Goal: Find specific page/section: Find specific page/section

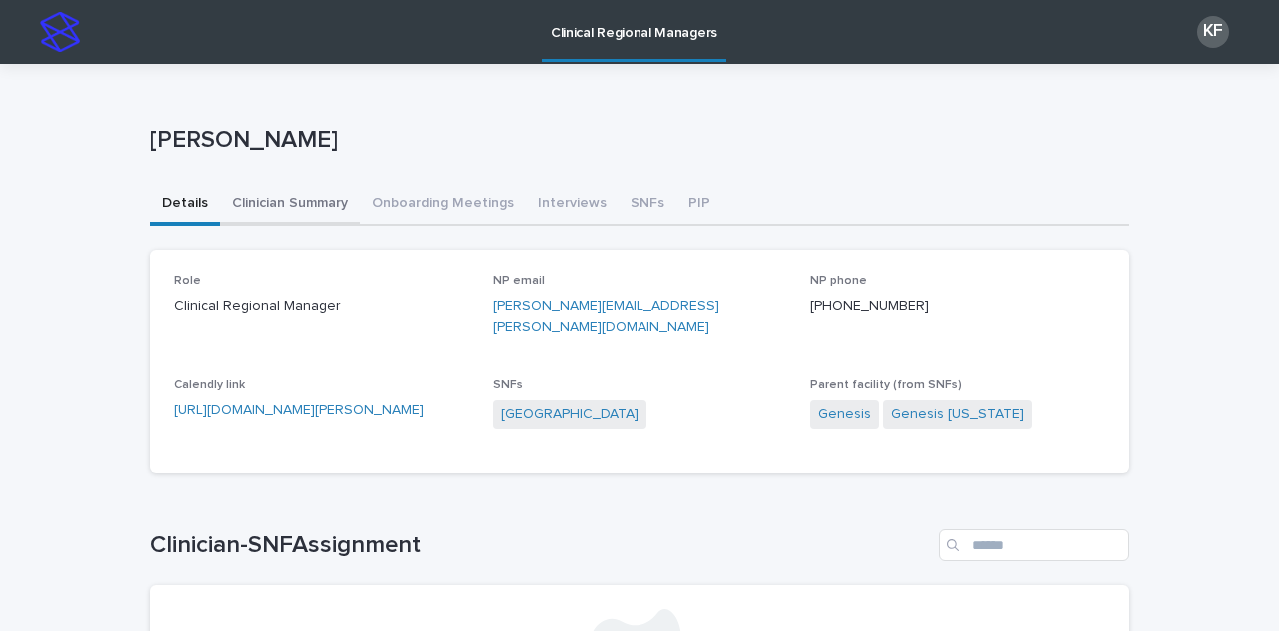
click at [294, 196] on button "Clinician Summary" at bounding box center [290, 205] width 140 height 42
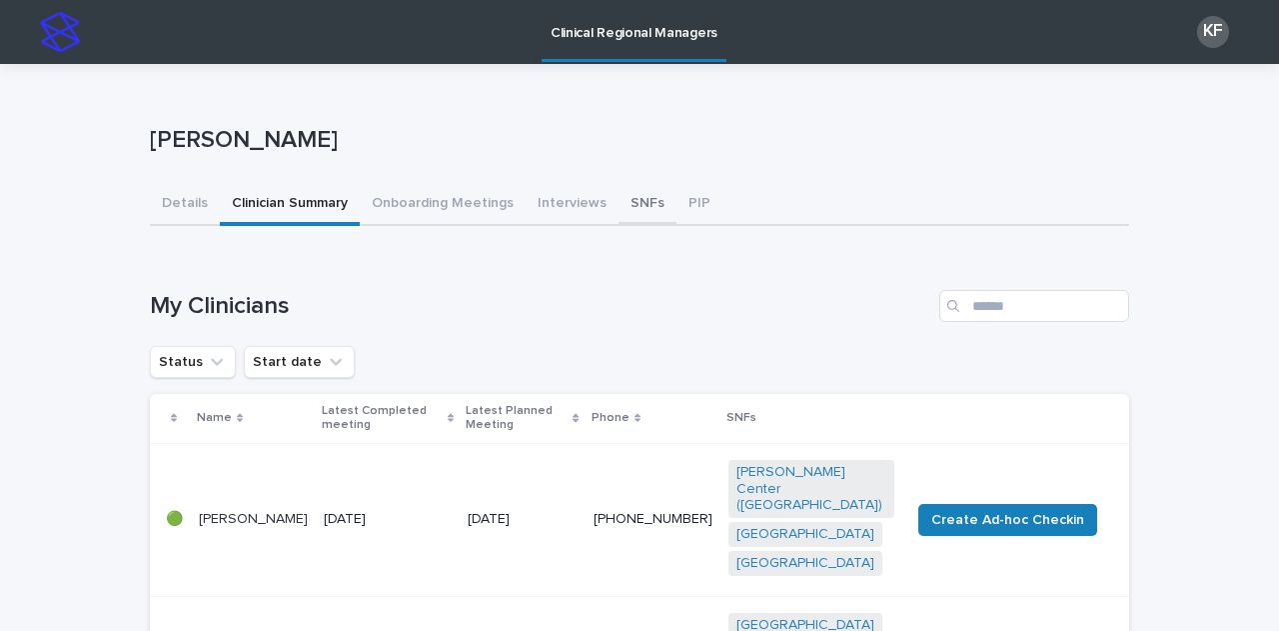
click at [635, 201] on button "SNFs" at bounding box center [648, 205] width 58 height 42
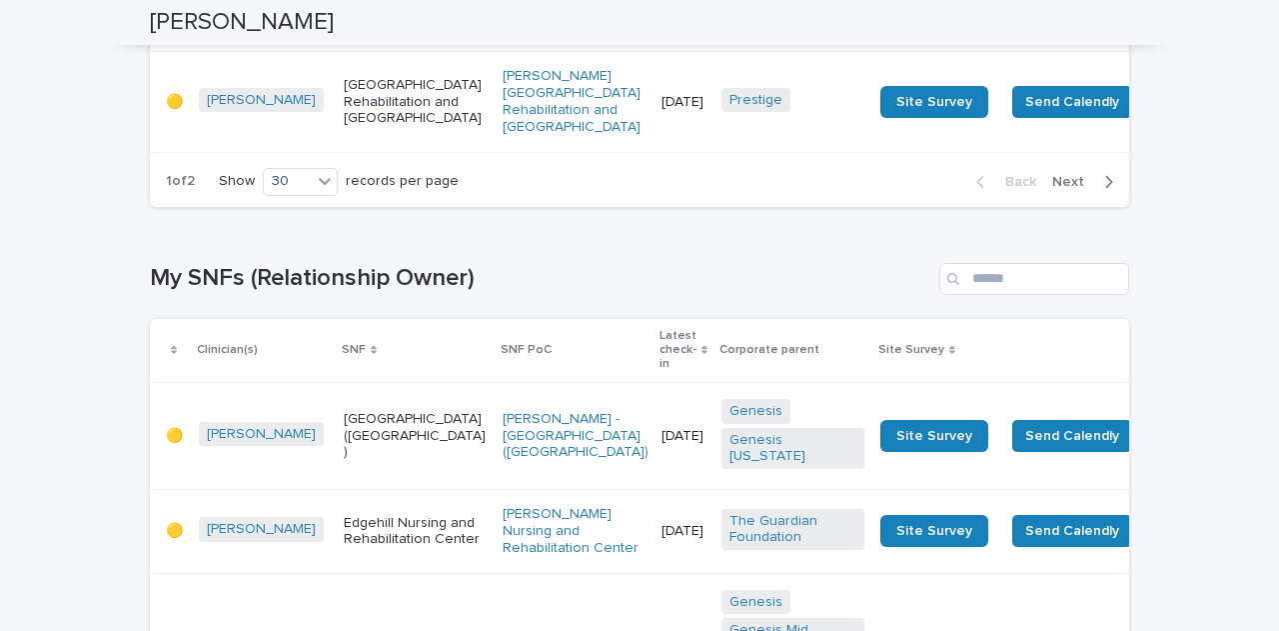
scroll to position [3398, 0]
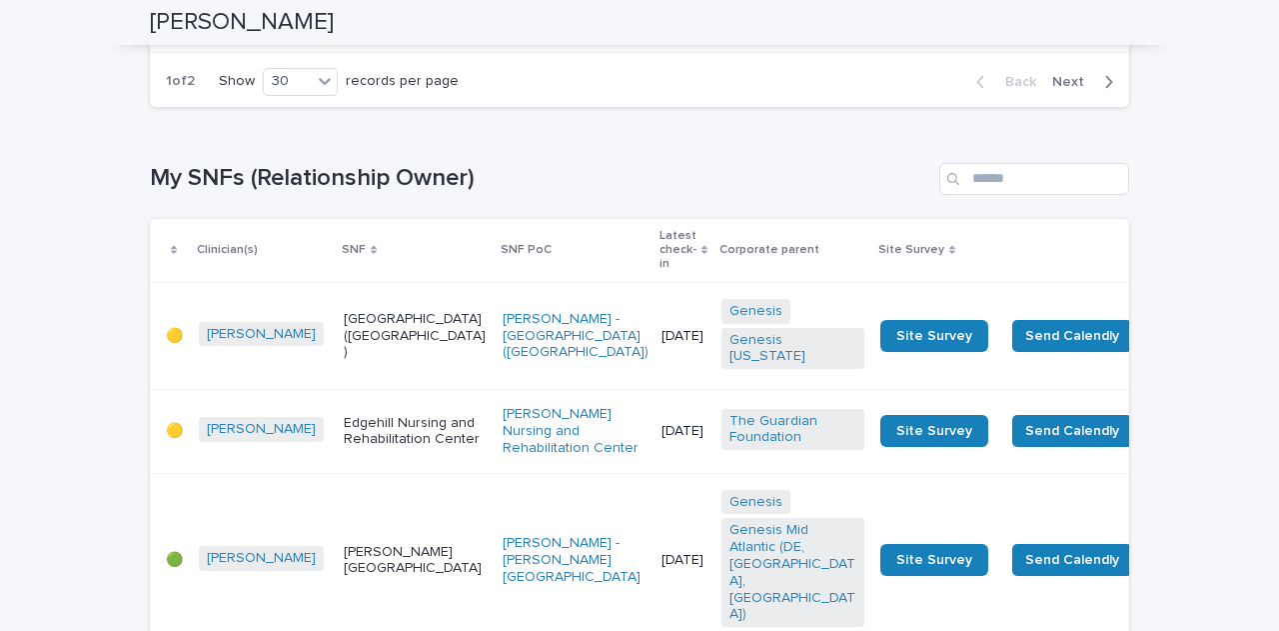
click at [1068, 89] on span "Next" at bounding box center [1074, 82] width 44 height 14
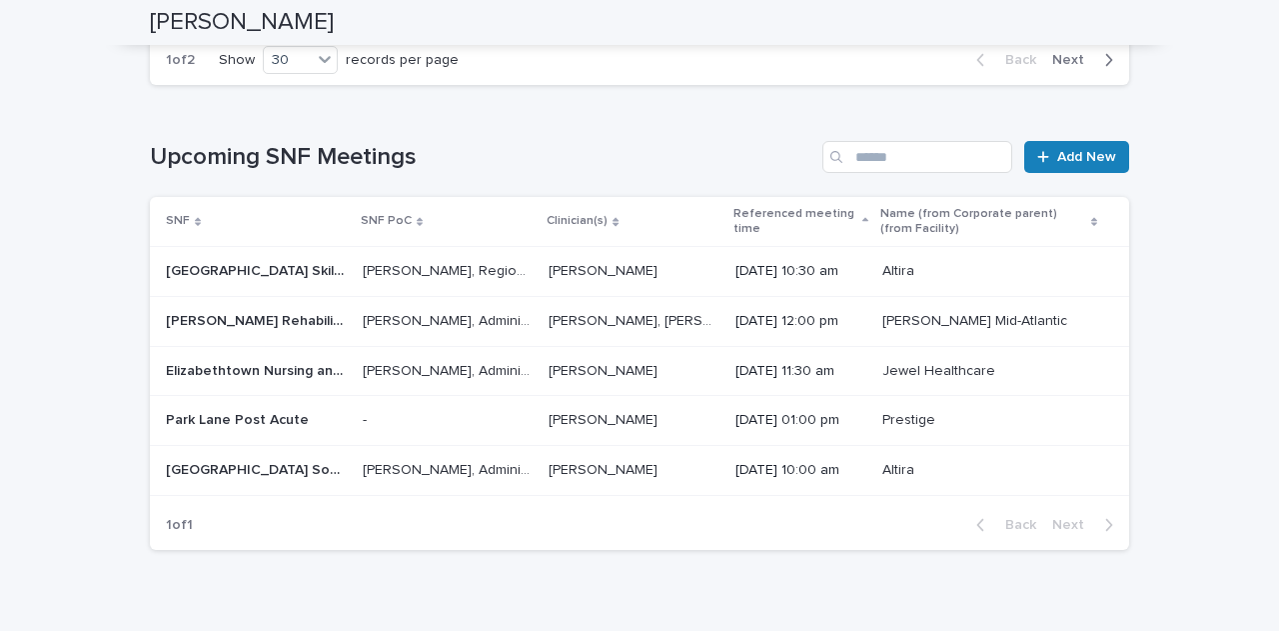
scroll to position [4398, 0]
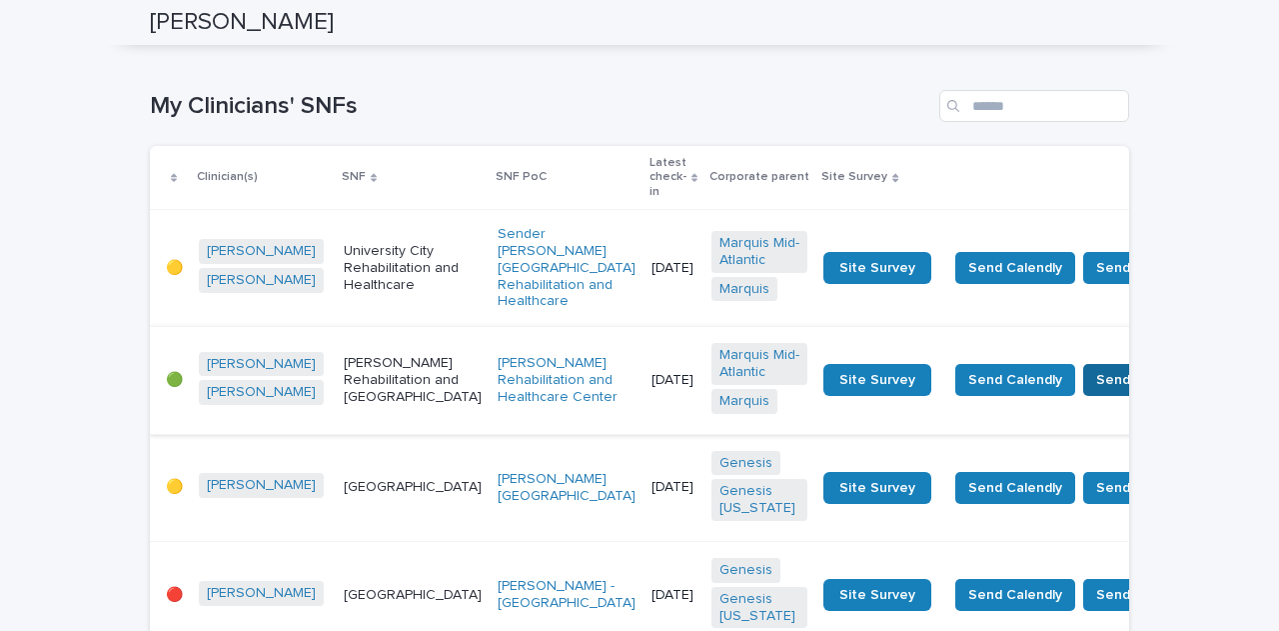
scroll to position [500, 0]
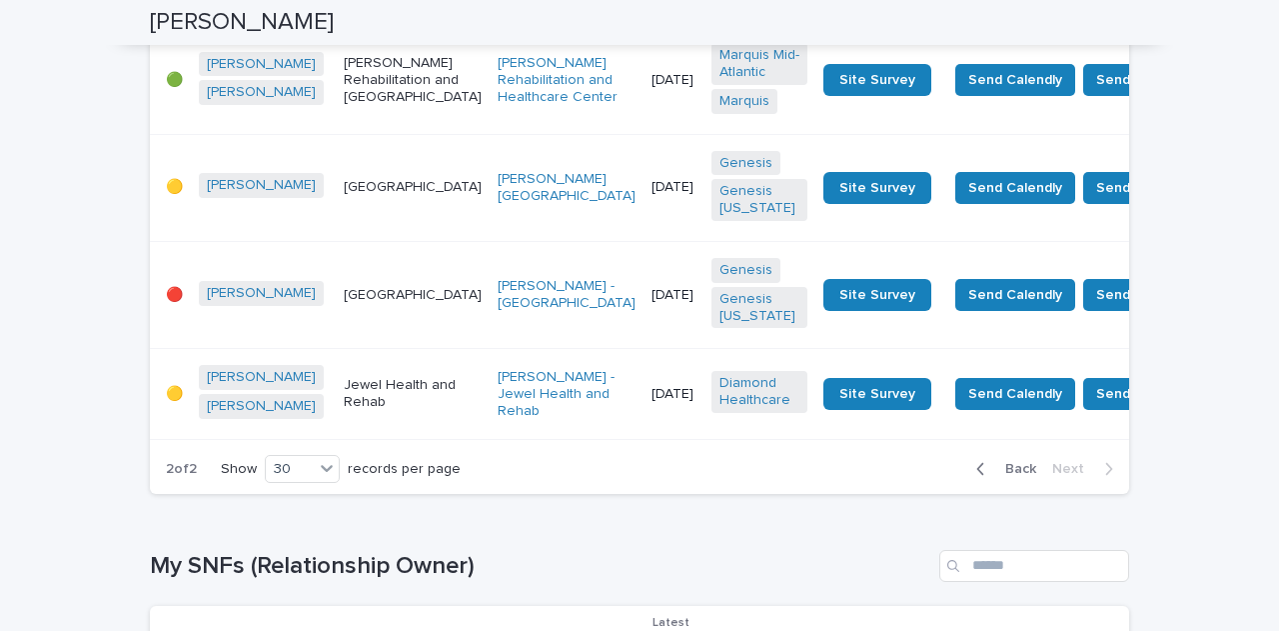
click at [1019, 476] on span "Back" at bounding box center [1015, 469] width 43 height 14
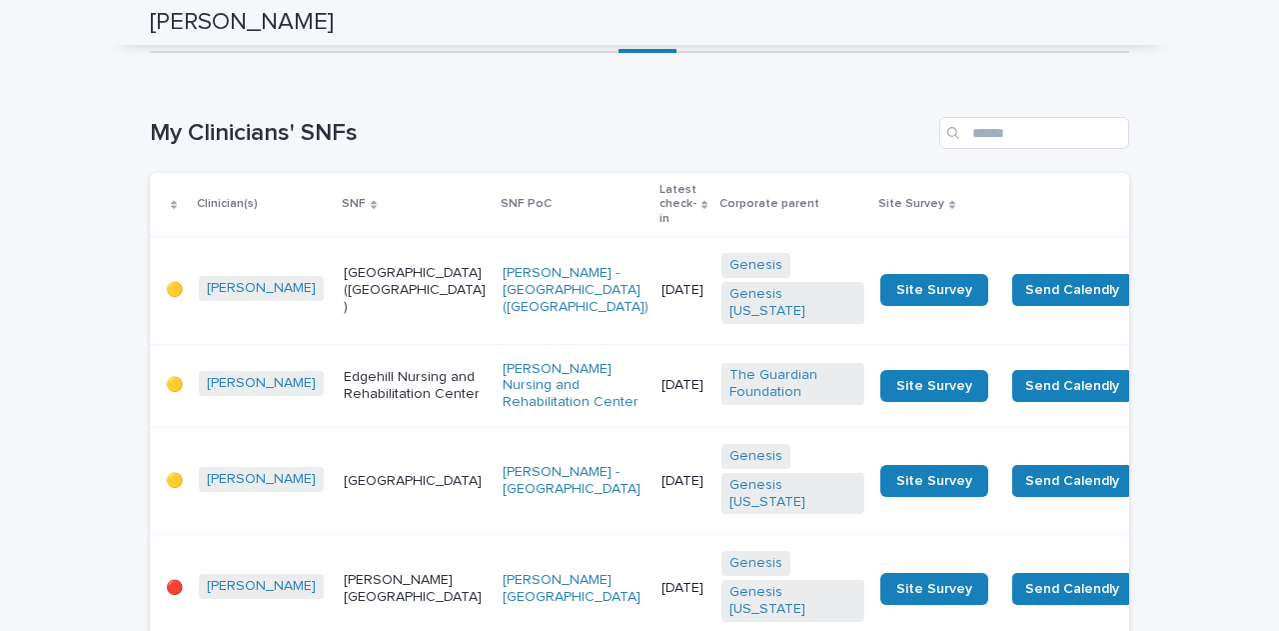
scroll to position [0, 0]
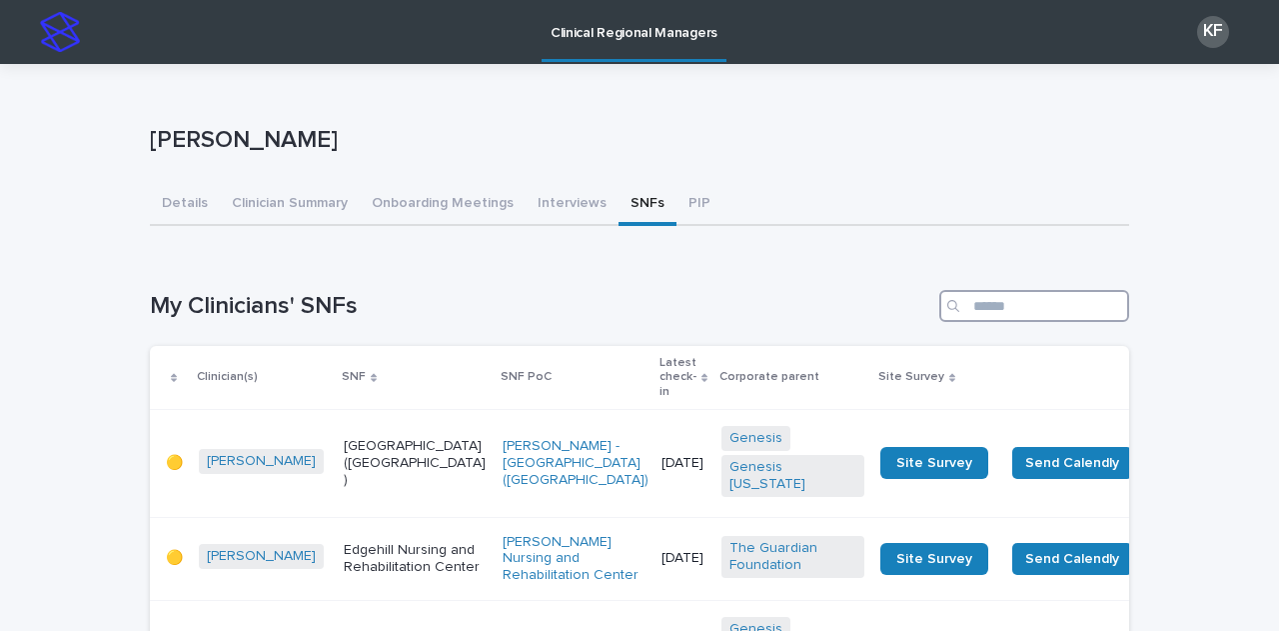
click at [1057, 304] on input "Search" at bounding box center [1035, 306] width 190 height 32
type input "*"
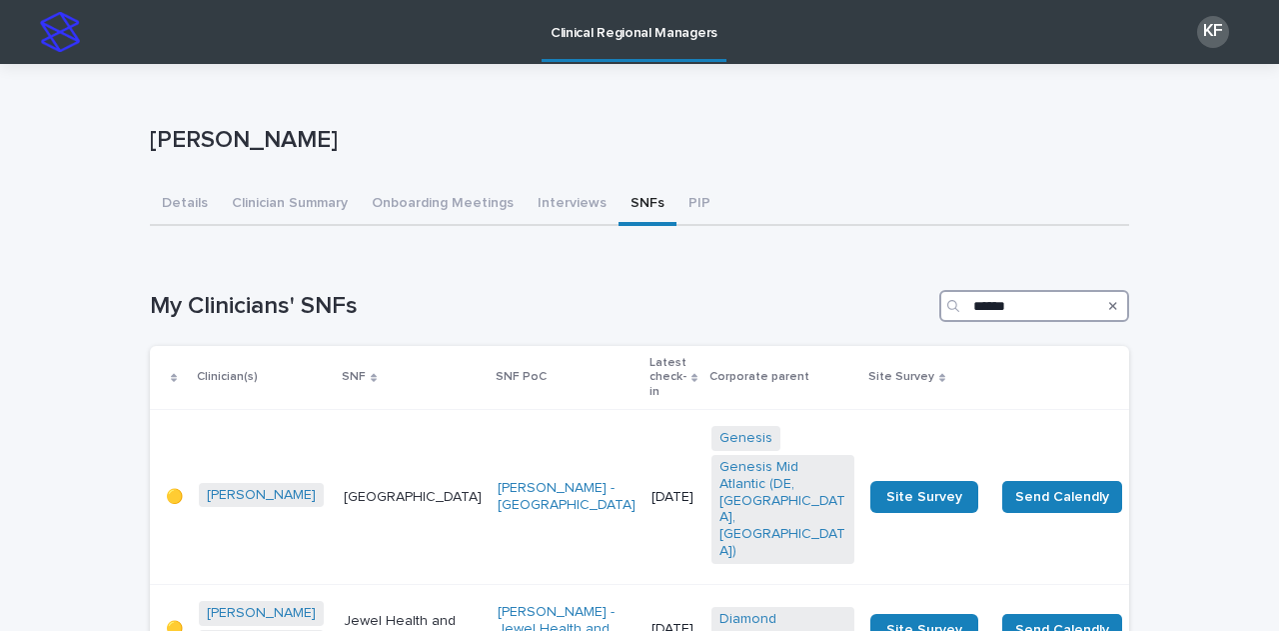
type input "******"
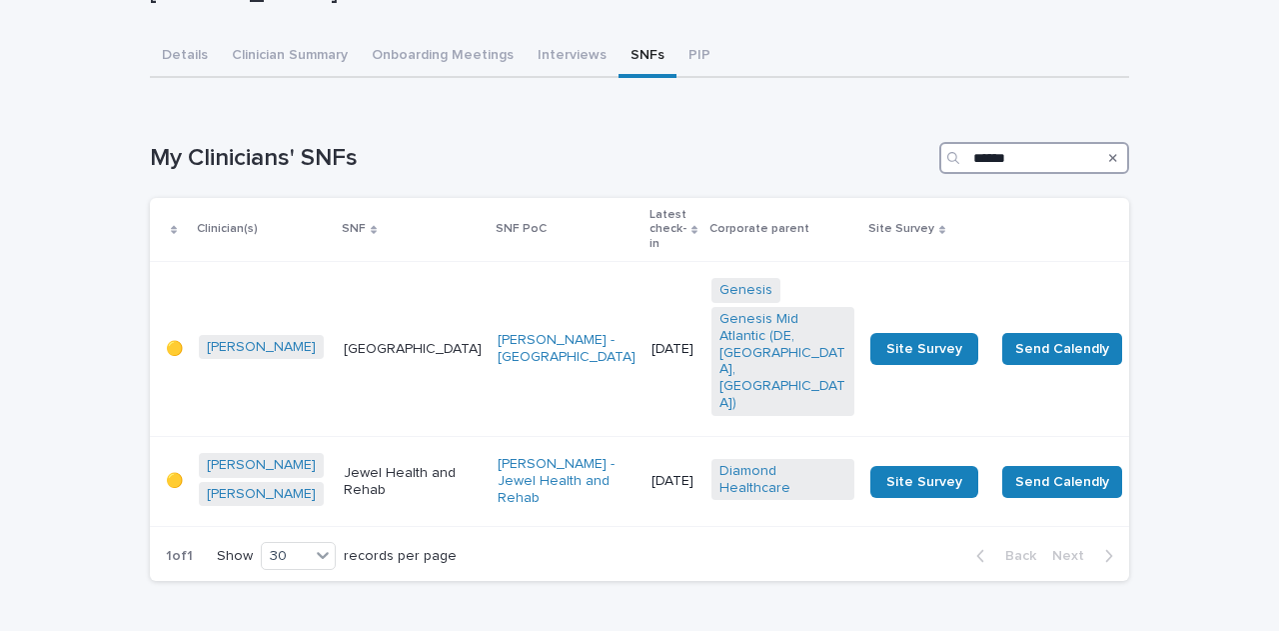
scroll to position [200, 0]
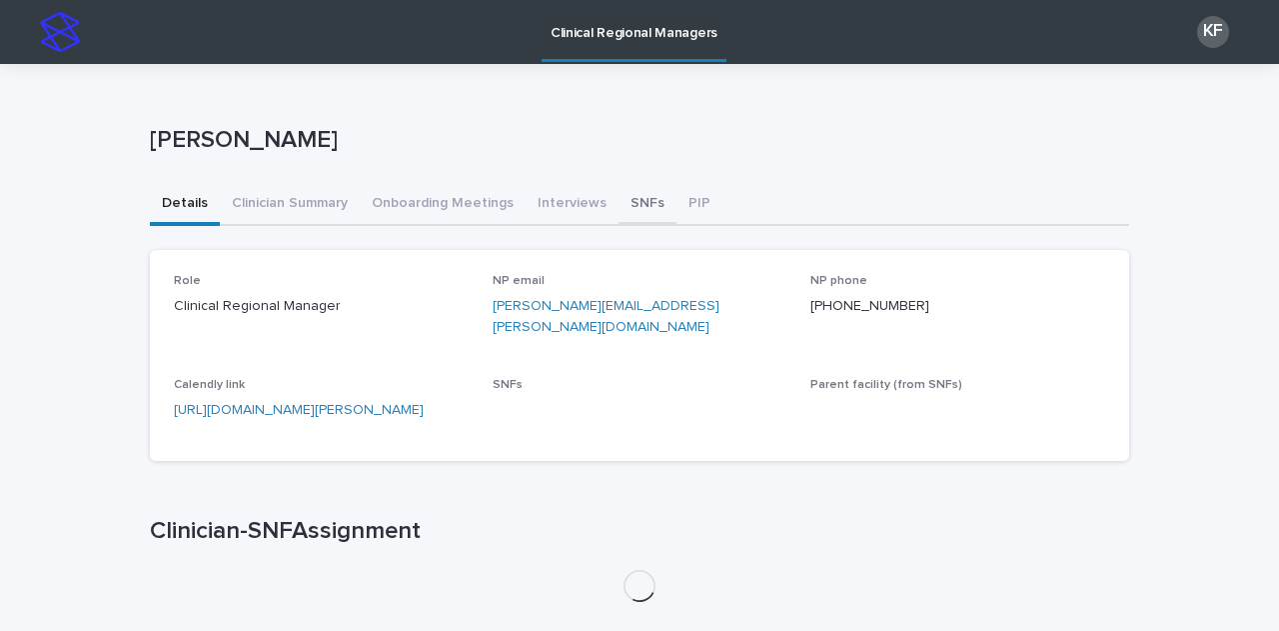
click at [619, 207] on button "SNFs" at bounding box center [648, 205] width 58 height 42
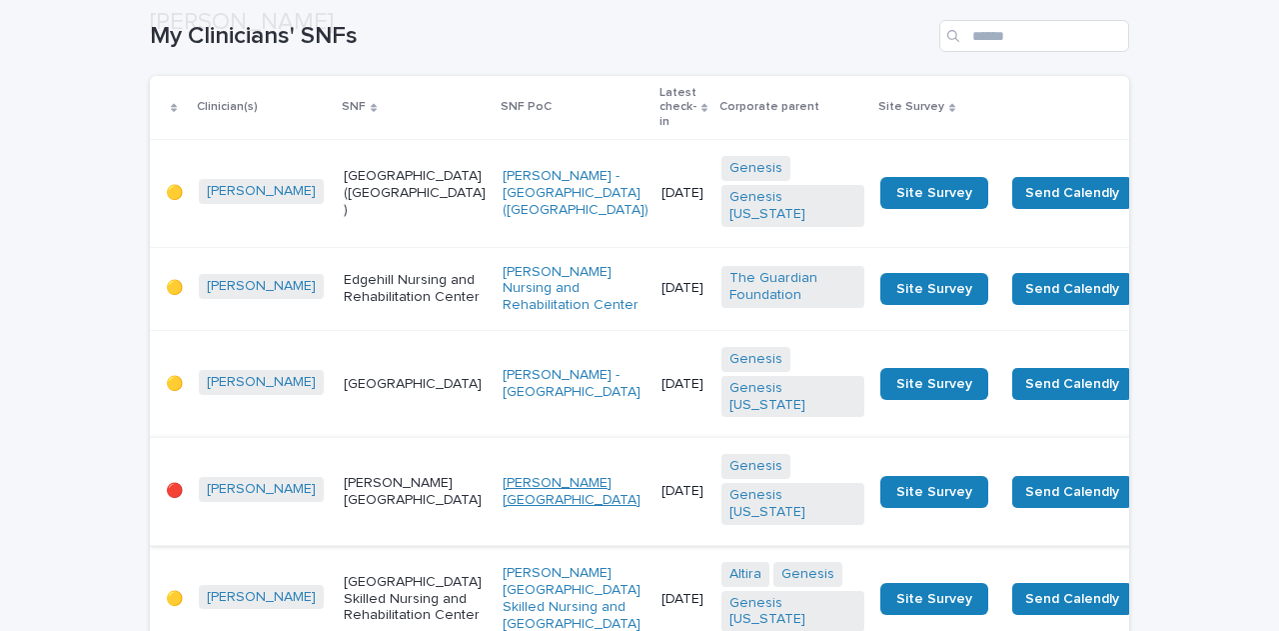
scroll to position [400, 0]
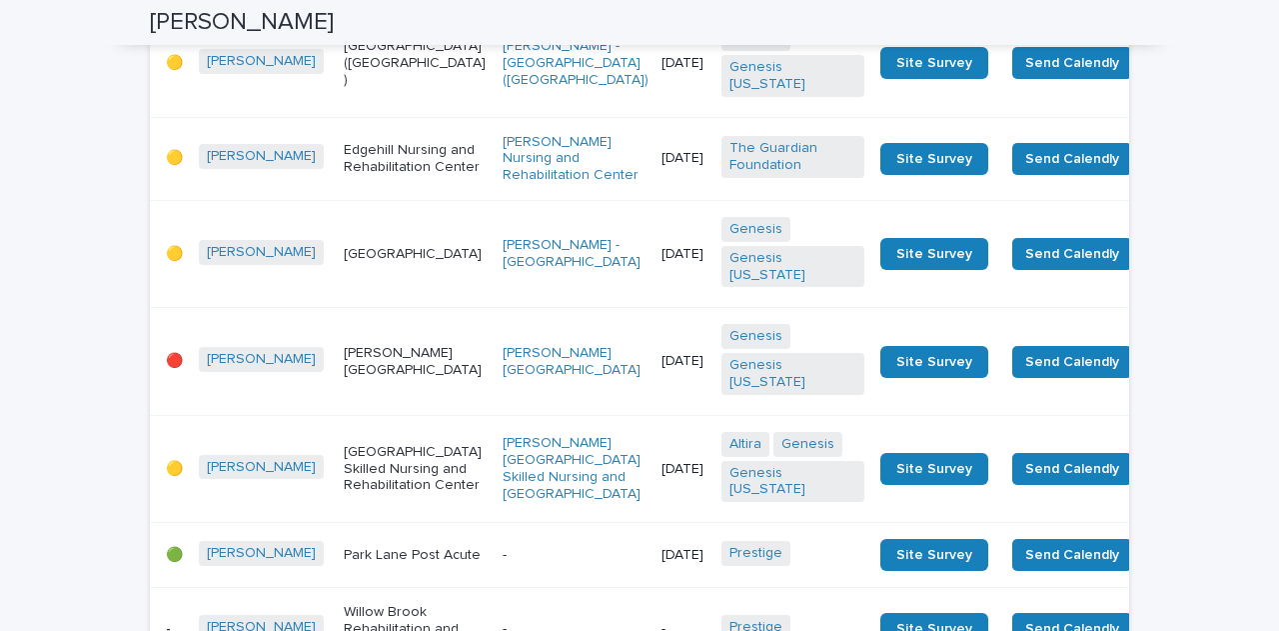
click at [662, 370] on p "[DATE]" at bounding box center [684, 361] width 44 height 17
